Goal: Navigation & Orientation: Understand site structure

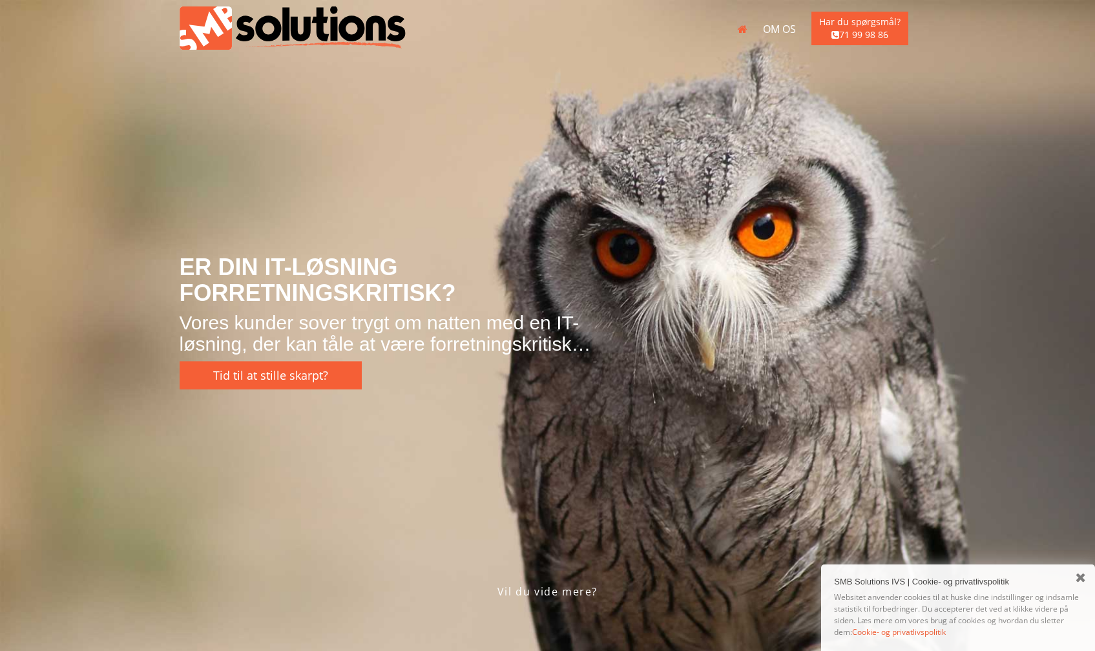
scroll to position [725, 0]
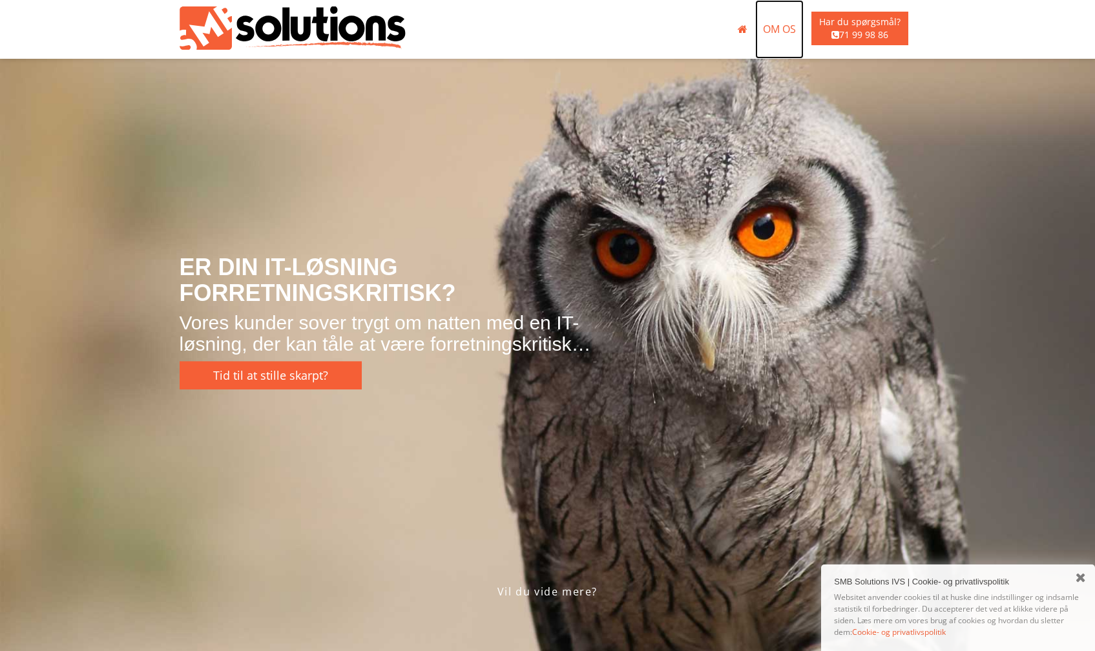
click at [777, 28] on link "Om os" at bounding box center [779, 29] width 48 height 59
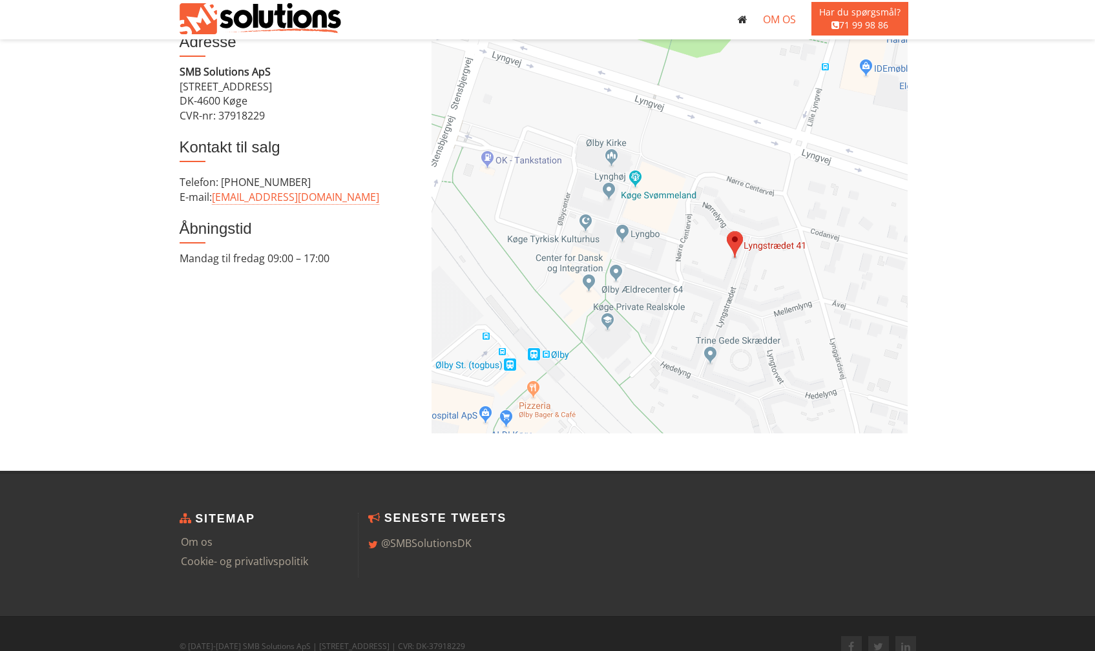
scroll to position [1083, 0]
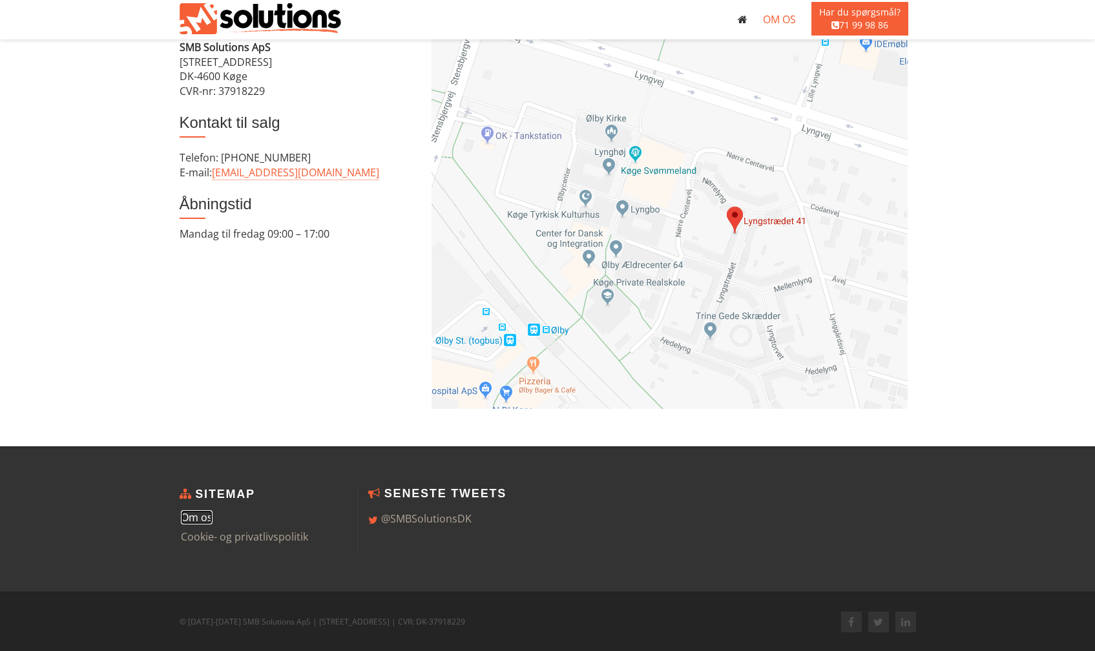
click at [206, 517] on link "Om os" at bounding box center [197, 518] width 32 height 14
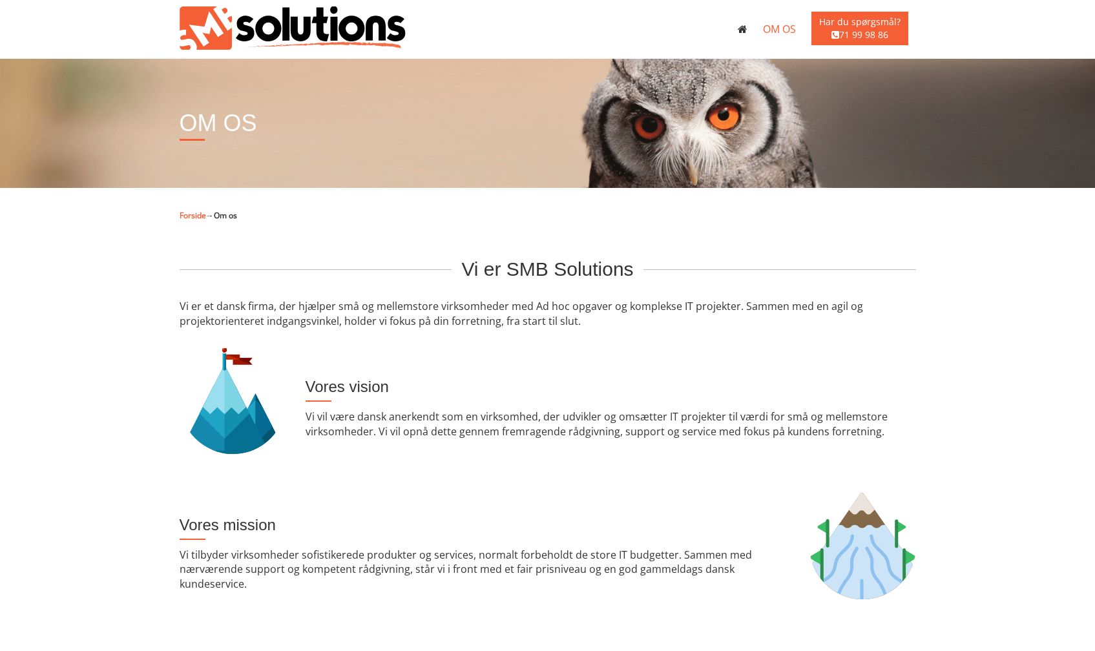
scroll to position [725, 0]
click at [315, 32] on img at bounding box center [293, 27] width 226 height 43
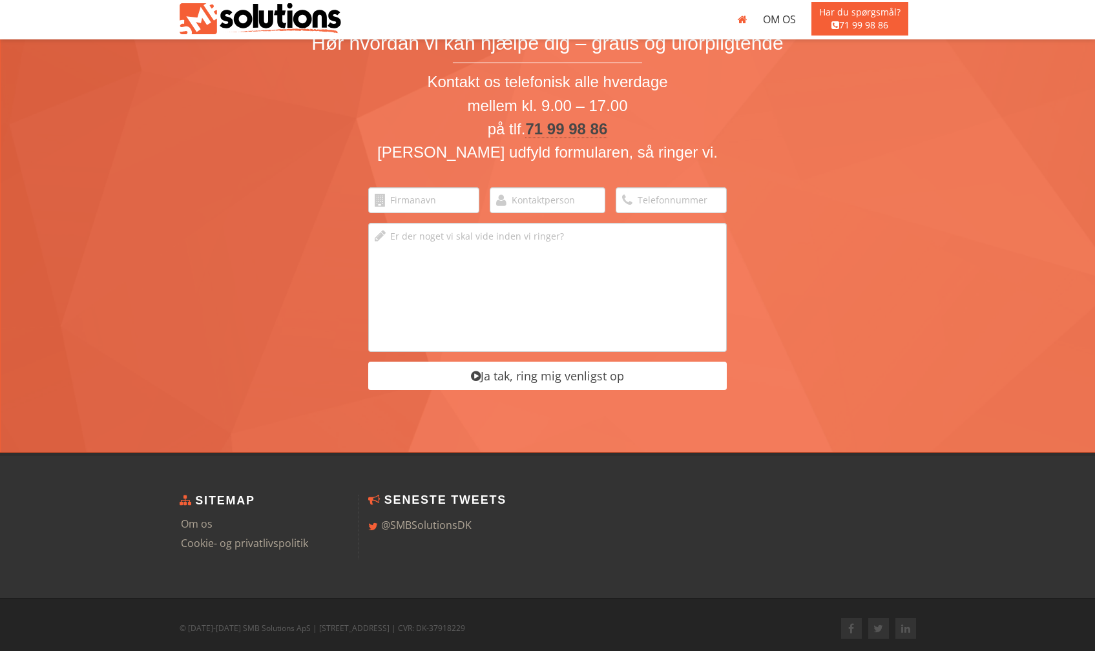
scroll to position [2079, 0]
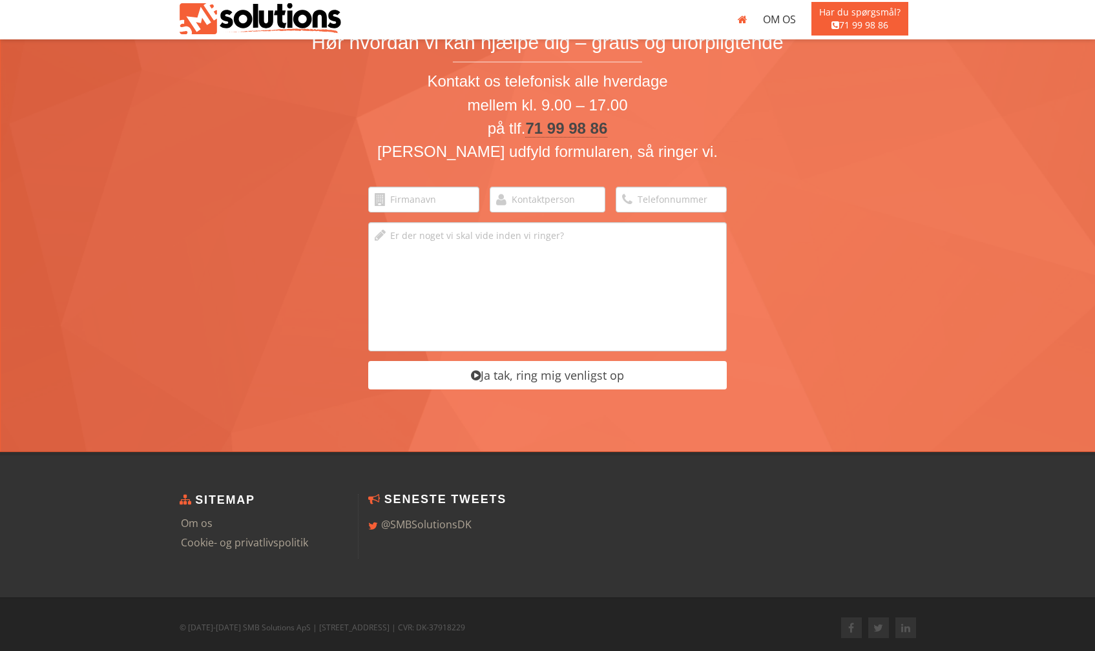
click at [213, 503] on h6 "Sitemap" at bounding box center [264, 500] width 169 height 13
